Goal: Information Seeking & Learning: Learn about a topic

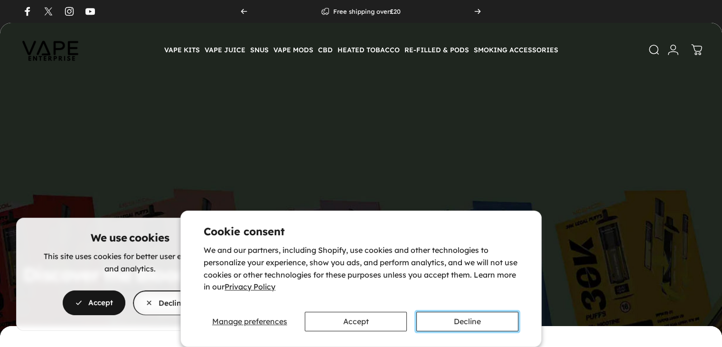
click at [458, 316] on button "Decline" at bounding box center [468, 321] width 102 height 19
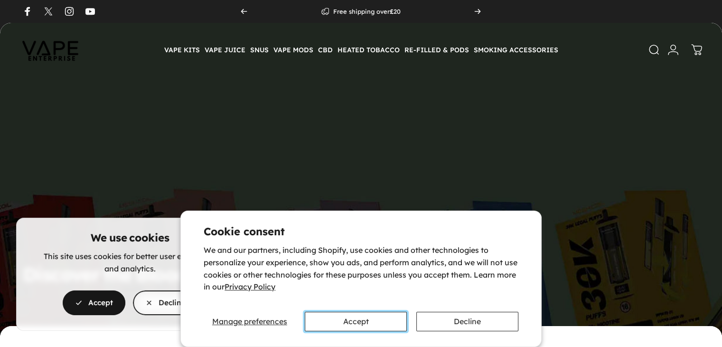
click at [359, 313] on button "Accept" at bounding box center [356, 321] width 102 height 19
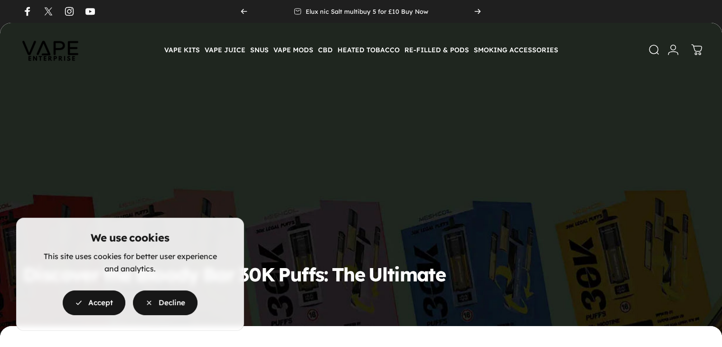
click at [163, 295] on span "button" at bounding box center [165, 302] width 97 height 50
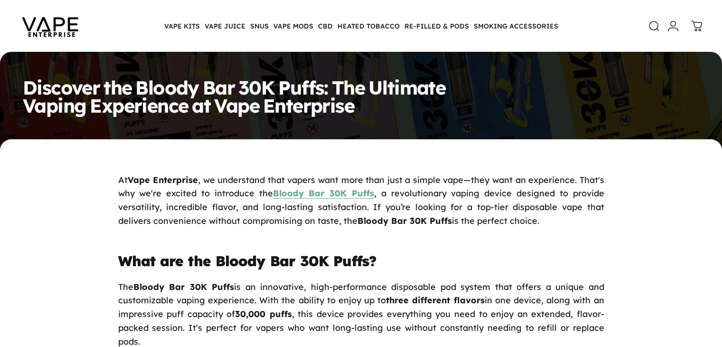
scroll to position [190, 0]
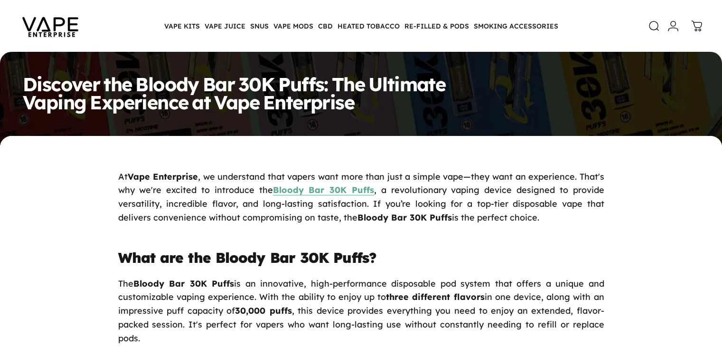
click at [412, 223] on span ", a revolutionary vaping device designed to provide versatility, incredible fla…" at bounding box center [361, 203] width 486 height 38
